Goal: Manage account settings

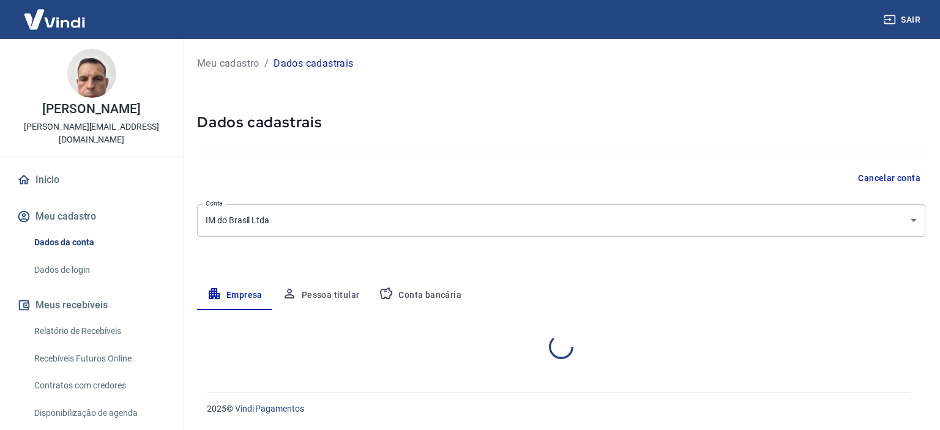
select select "SP"
select select "business"
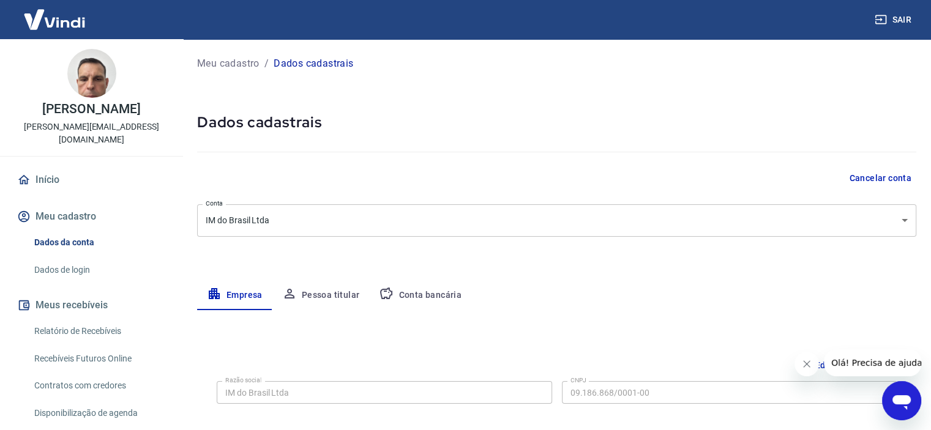
click at [299, 295] on button "Pessoa titular" at bounding box center [320, 295] width 97 height 29
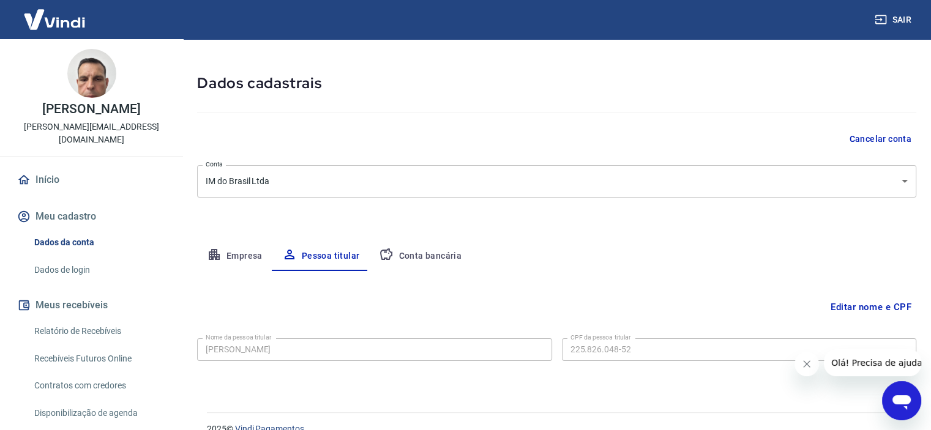
scroll to position [59, 0]
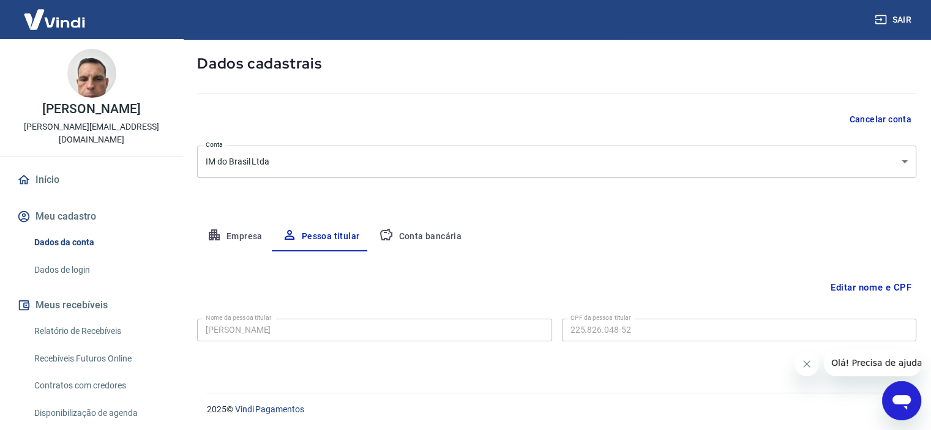
click at [238, 238] on button "Empresa" at bounding box center [234, 236] width 75 height 29
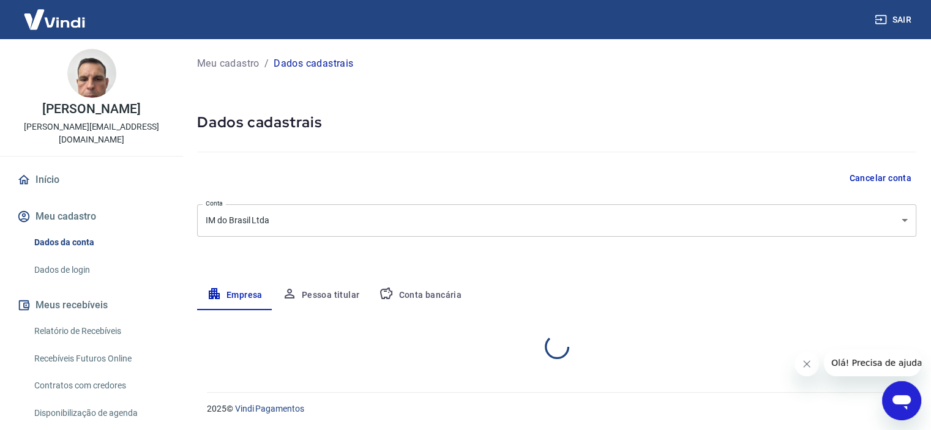
scroll to position [0, 0]
select select "SP"
select select "business"
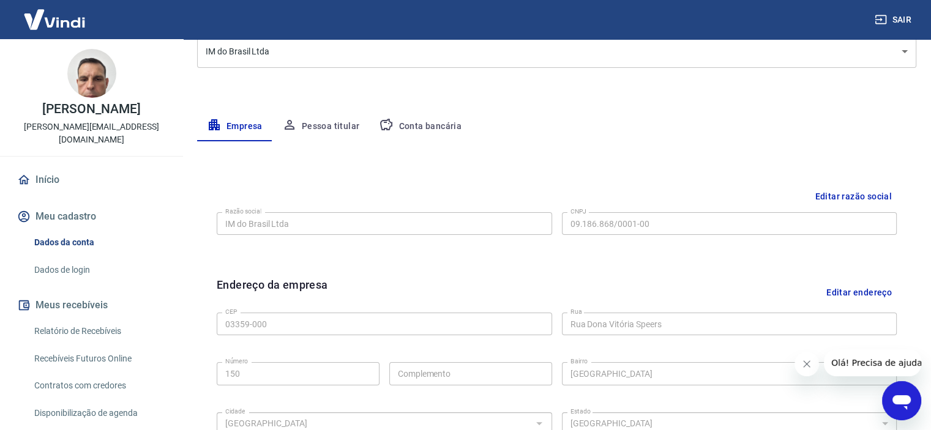
scroll to position [84, 0]
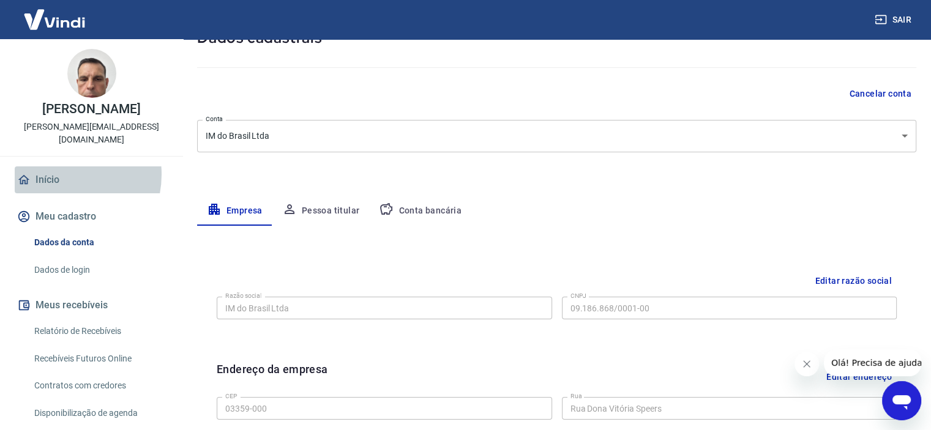
click at [58, 167] on link "Início" at bounding box center [92, 180] width 154 height 27
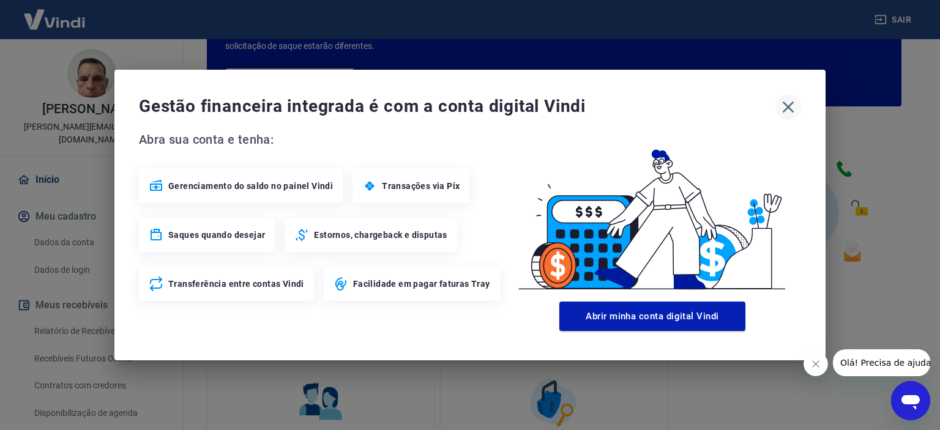
click at [783, 114] on icon "button" at bounding box center [789, 107] width 20 height 20
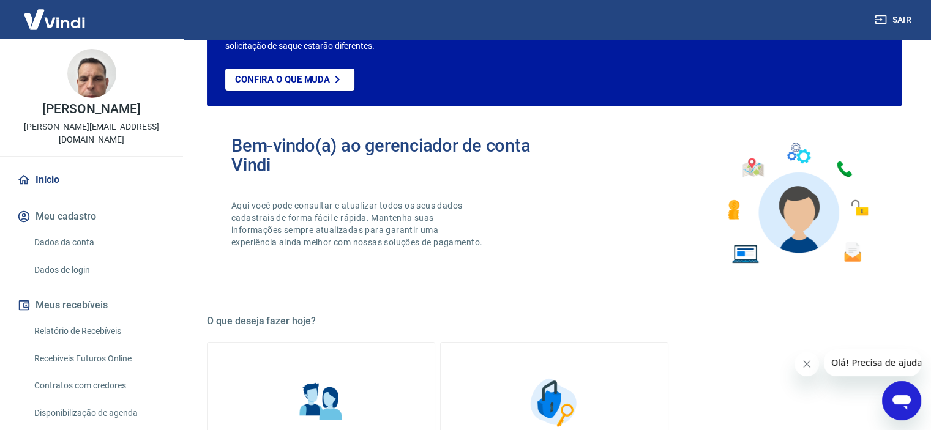
click at [21, 18] on img at bounding box center [55, 19] width 80 height 37
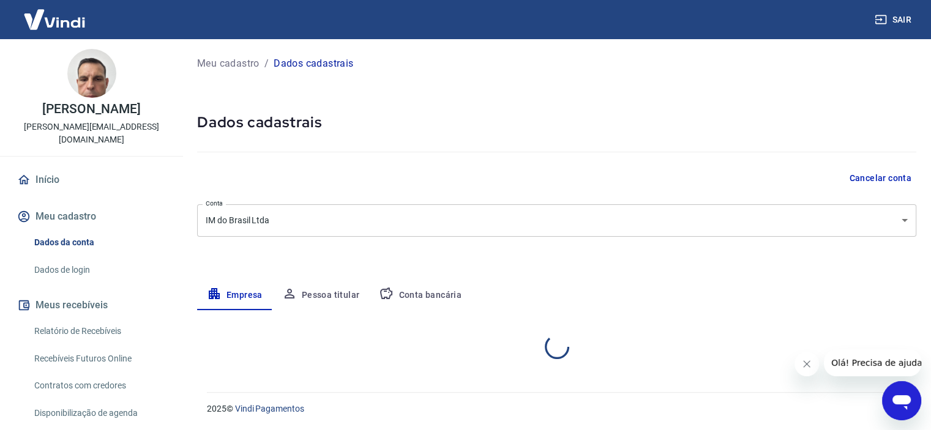
select select "SP"
select select "business"
